Goal: Information Seeking & Learning: Learn about a topic

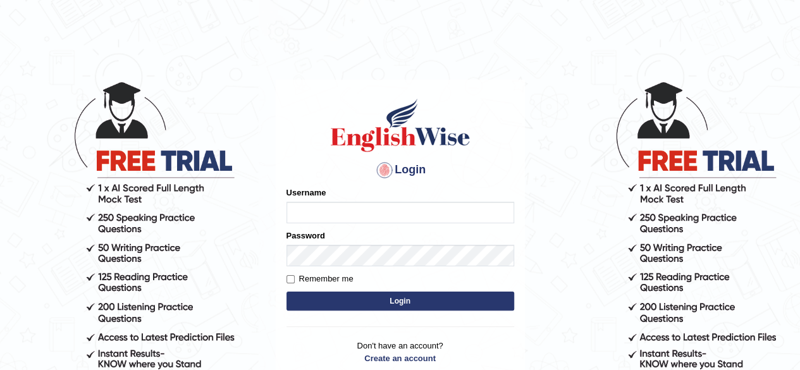
drag, startPoint x: 0, startPoint y: 0, endPoint x: 337, endPoint y: 218, distance: 401.2
click at [337, 218] on input "Username" at bounding box center [400, 213] width 228 height 22
type input "CKAUR"
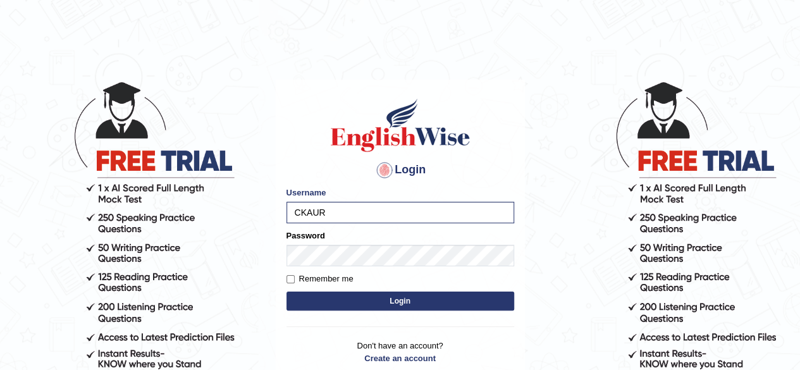
click at [324, 301] on button "Login" at bounding box center [400, 301] width 228 height 19
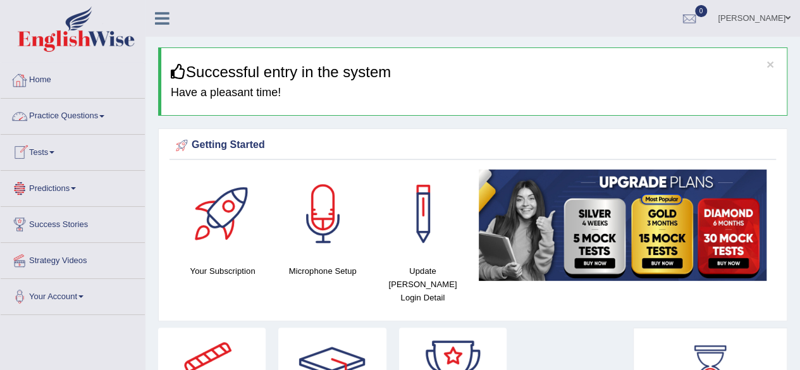
click at [68, 116] on link "Practice Questions" at bounding box center [73, 115] width 144 height 32
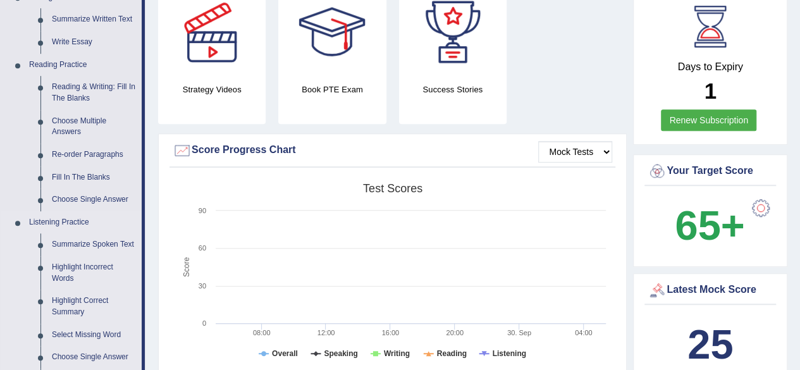
scroll to position [338, 0]
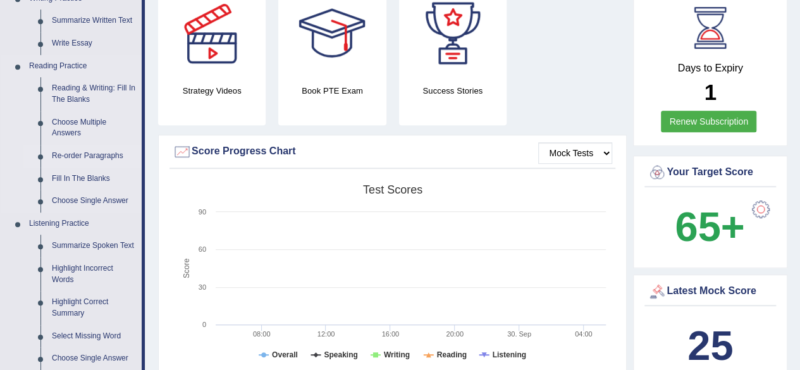
click at [85, 154] on link "Re-order Paragraphs" at bounding box center [93, 156] width 95 height 23
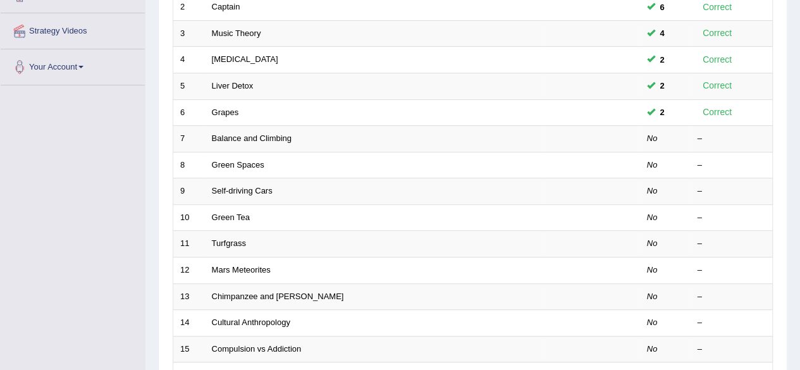
scroll to position [230, 0]
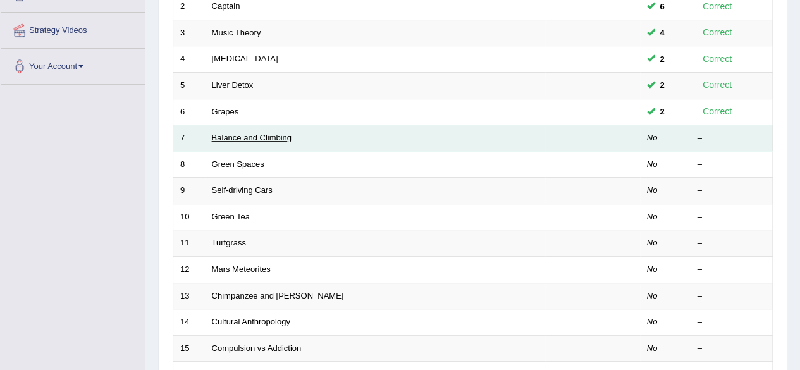
click at [245, 137] on link "Balance and Climbing" at bounding box center [252, 137] width 80 height 9
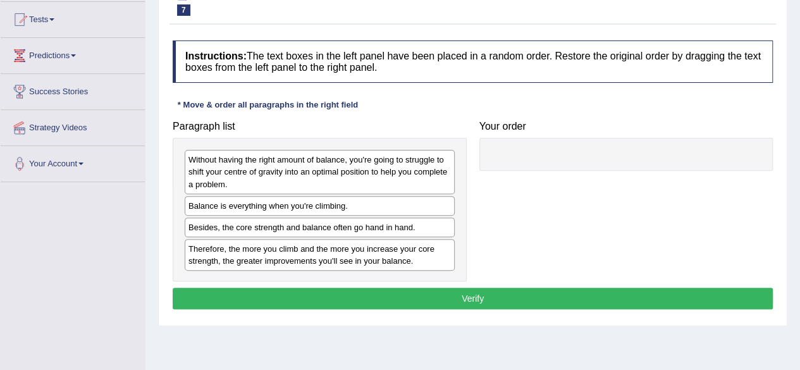
scroll to position [133, 0]
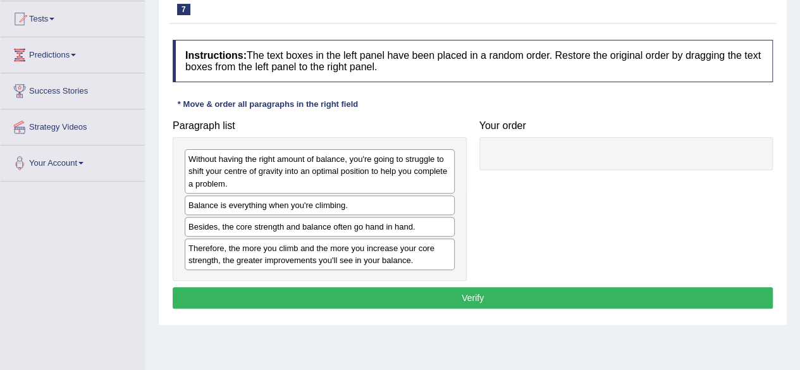
click at [245, 137] on div "Without having the right amount of balance, you're going to struggle to shift y…" at bounding box center [320, 208] width 294 height 143
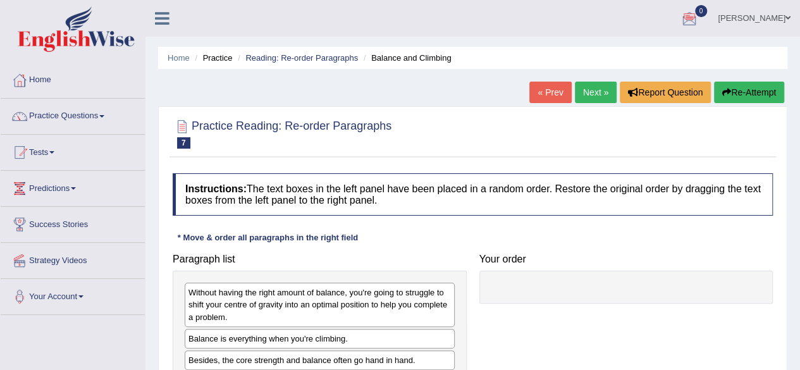
click at [779, 20] on link "KIRANDEEP" at bounding box center [754, 16] width 92 height 33
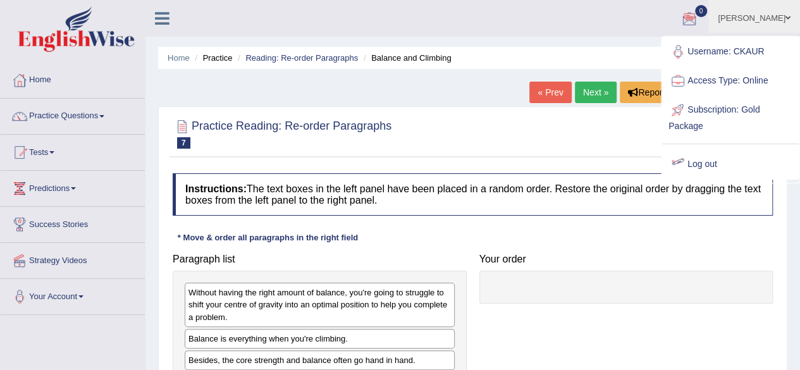
click at [703, 158] on link "Log out" at bounding box center [730, 164] width 137 height 29
